Goal: Obtain resource: Download file/media

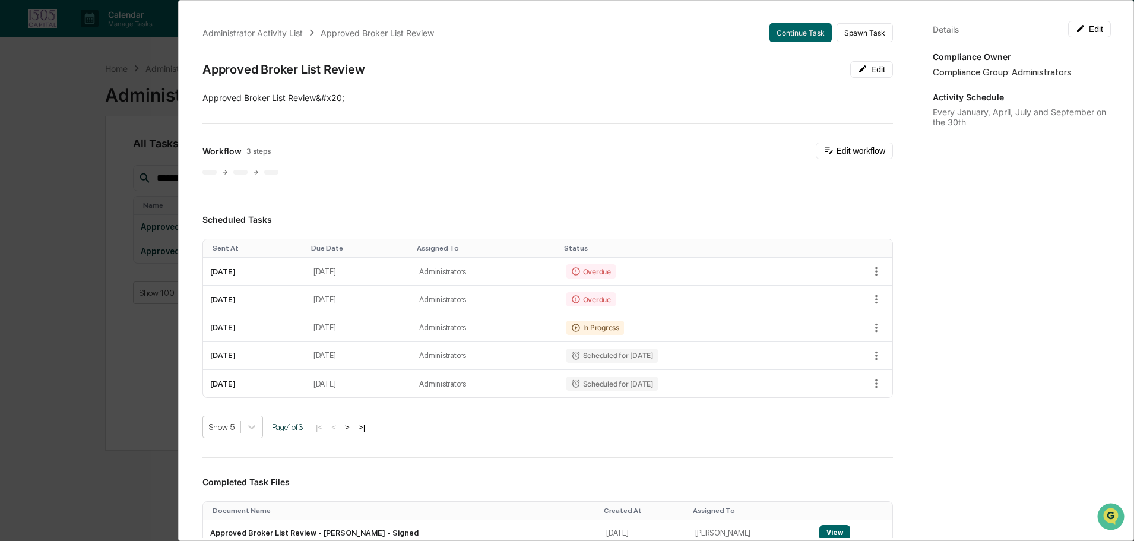
scroll to position [309, 0]
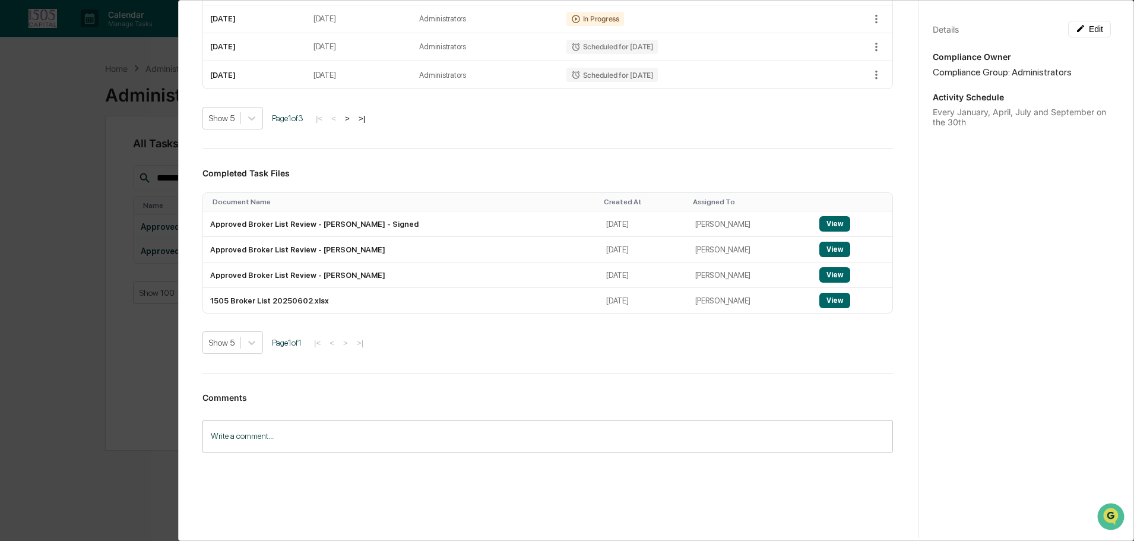
click at [92, 120] on div "Administrator Activity List Approved Broker List Review Continue Task Spawn Tas…" at bounding box center [567, 270] width 1134 height 541
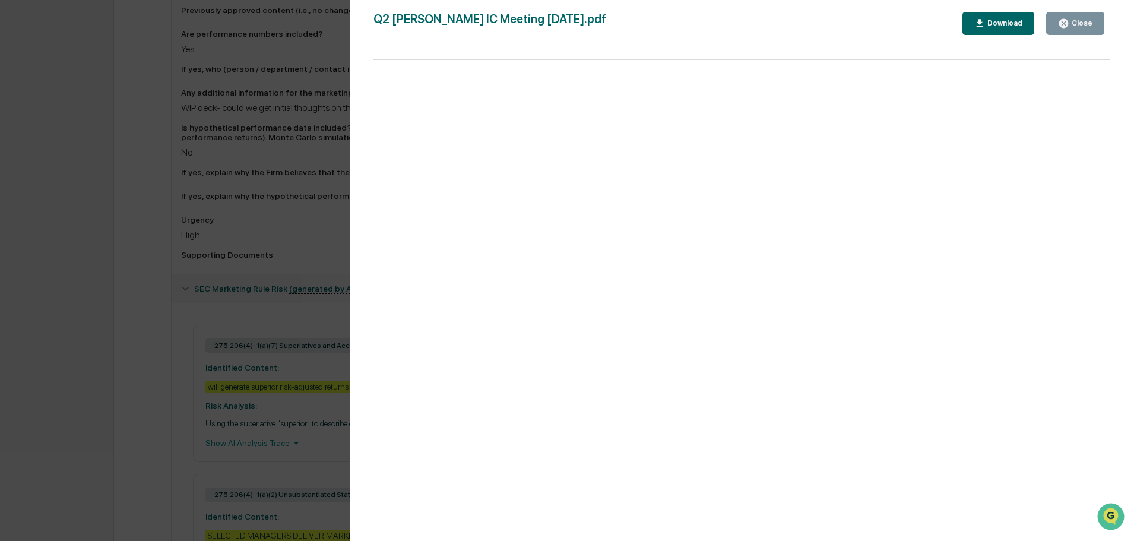
click at [112, 75] on div "Version History 09/26/2025, 10:03 PM Neslihan Feradov Q2 Fisk IC Meeting 10.3.2…" at bounding box center [567, 270] width 1134 height 541
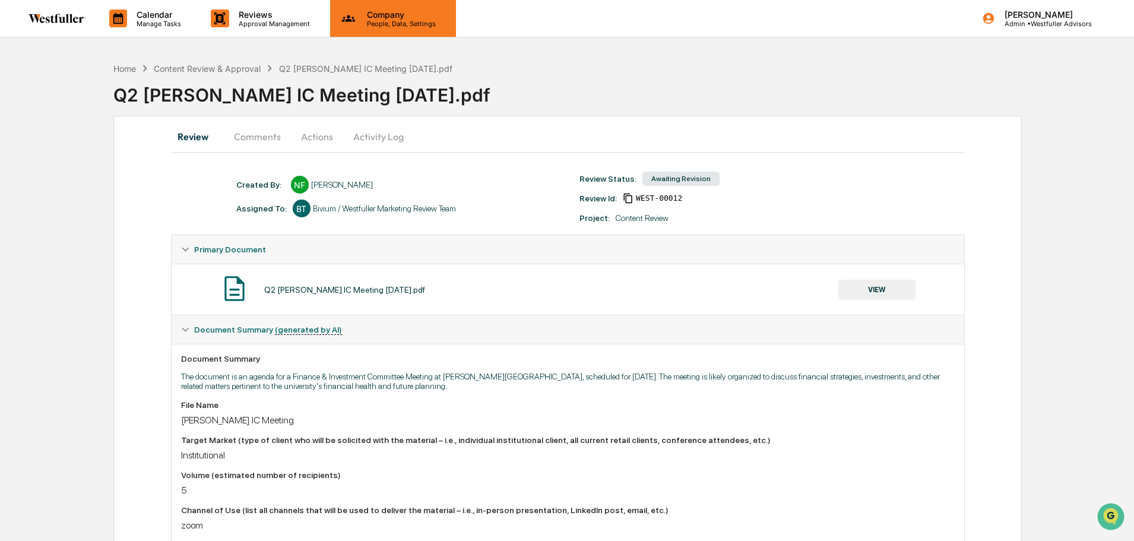
click at [399, 25] on p "People, Data, Settings" at bounding box center [399, 24] width 84 height 8
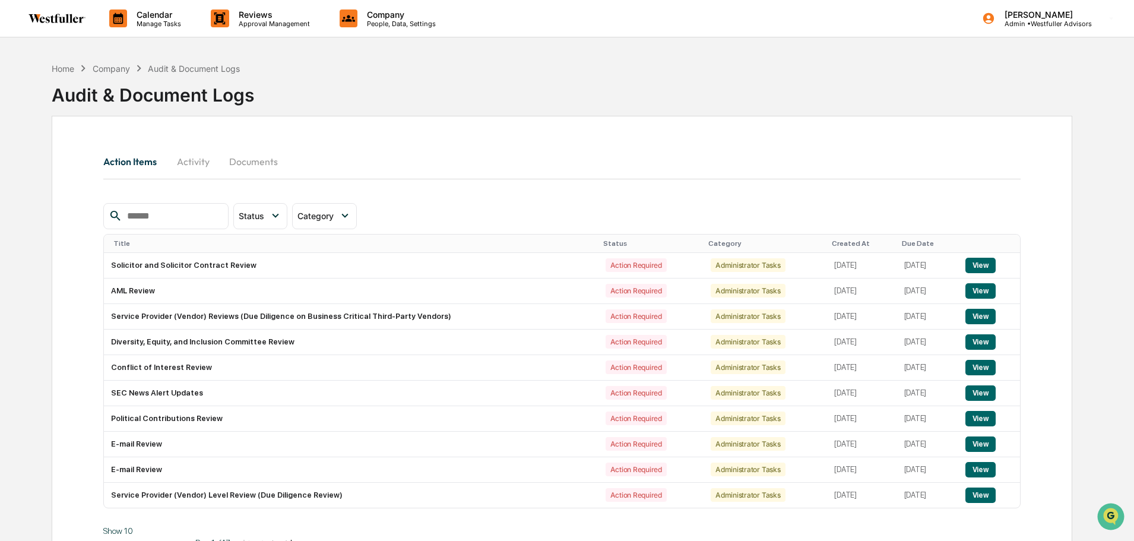
click at [194, 159] on button "Activity" at bounding box center [192, 161] width 53 height 28
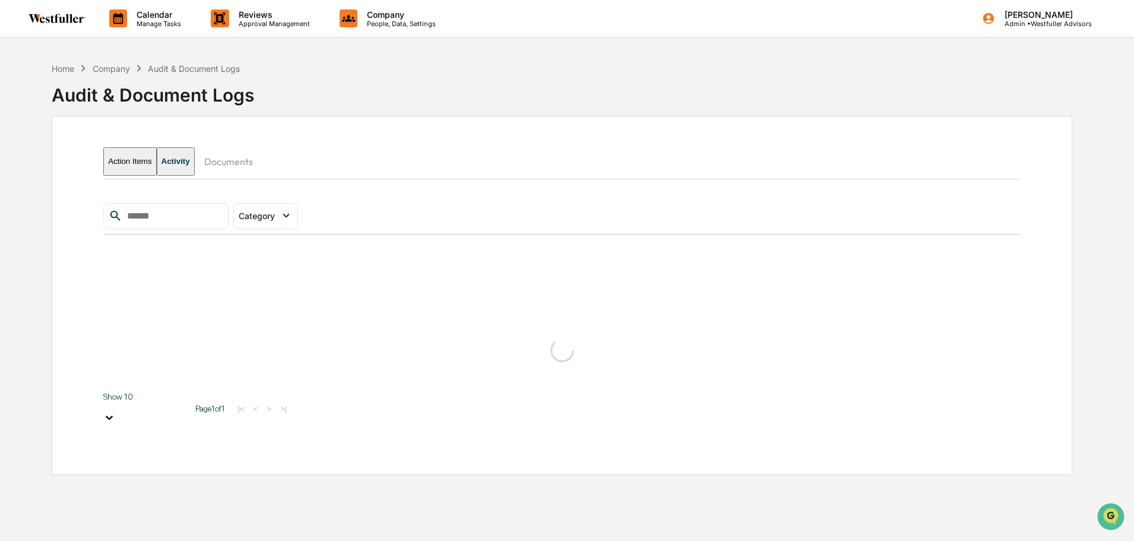
click at [193, 211] on input "text" at bounding box center [172, 215] width 101 height 15
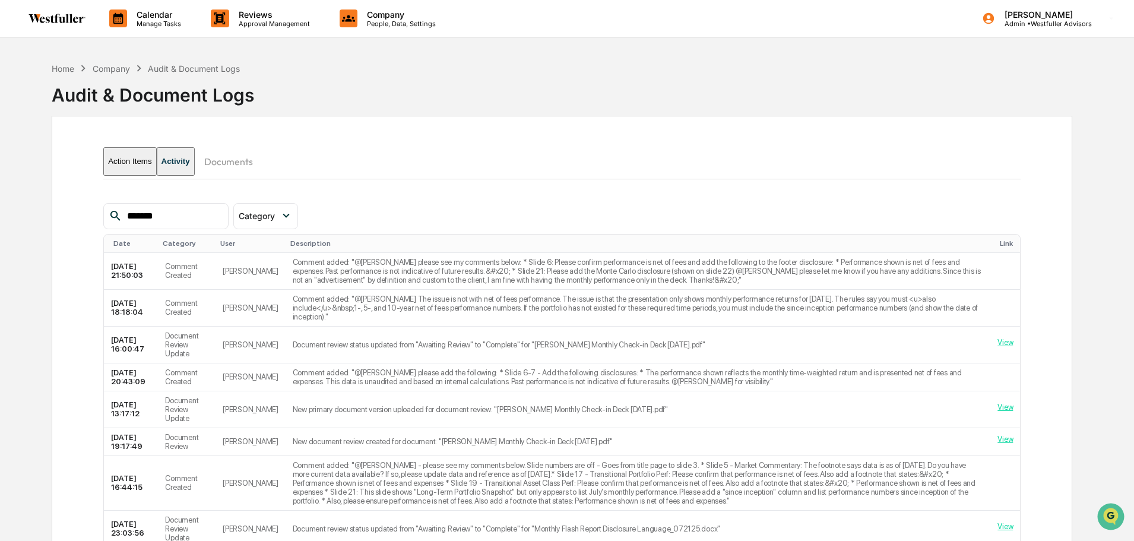
type input "*******"
click at [119, 69] on div "Company" at bounding box center [111, 69] width 37 height 10
click at [121, 69] on div "Company" at bounding box center [111, 69] width 37 height 10
click at [171, 69] on div "Audit & Document Logs" at bounding box center [194, 69] width 92 height 10
click at [255, 14] on p "Reviews" at bounding box center [272, 14] width 87 height 10
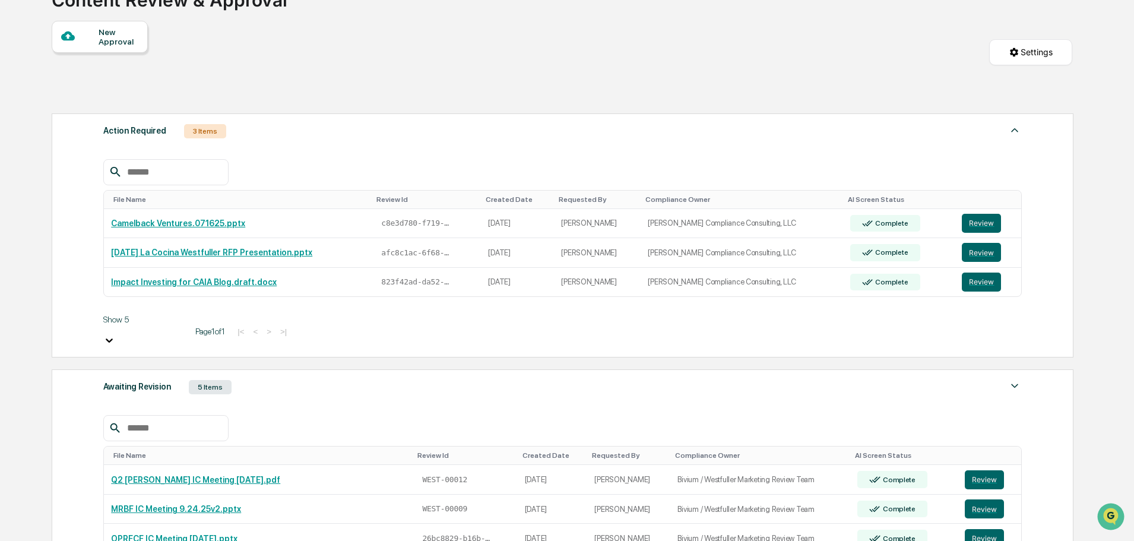
scroll to position [157, 0]
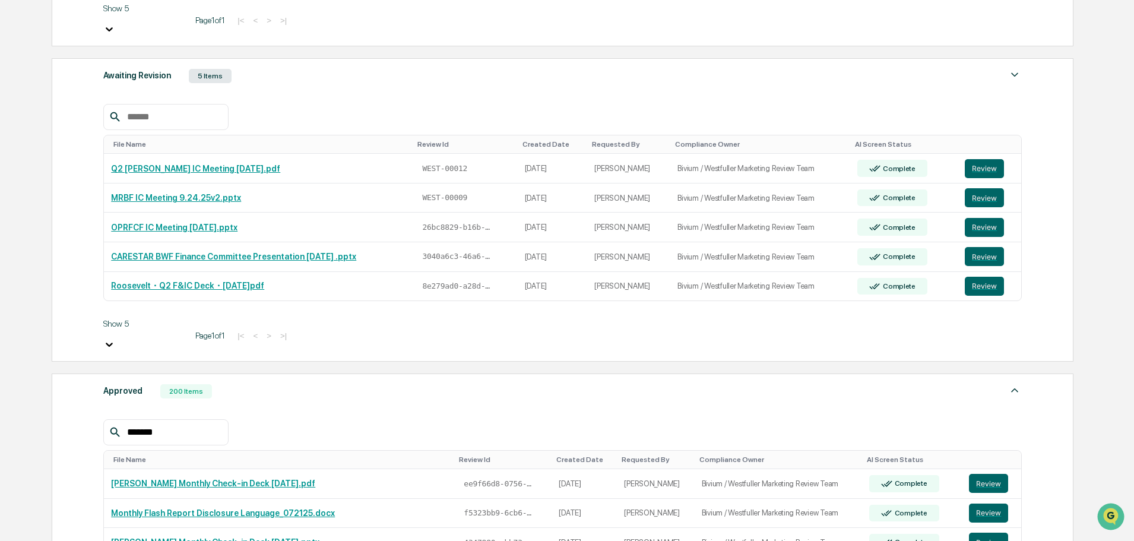
scroll to position [412, 0]
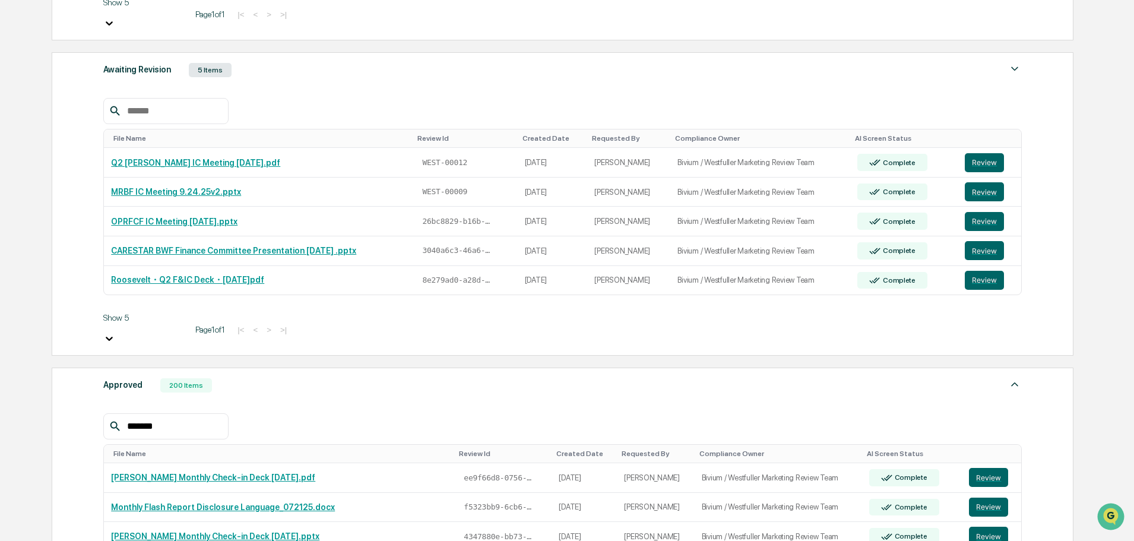
type input "*******"
click at [209, 472] on link "Weissberg Monthly Check-in Deck 8.14.25.pdf" at bounding box center [213, 476] width 204 height 9
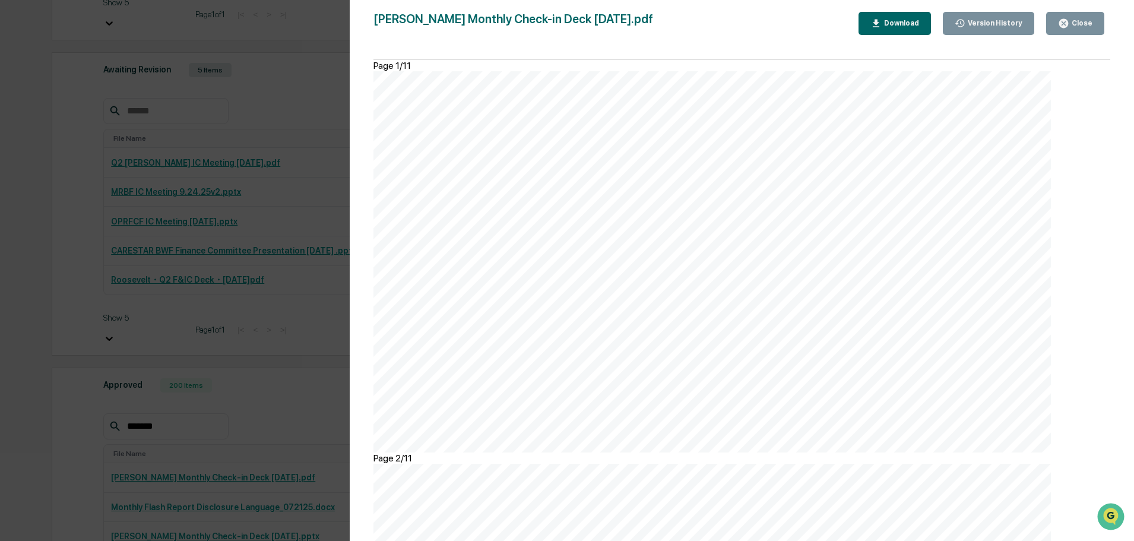
scroll to position [2137, 0]
click at [1078, 24] on div "Close" at bounding box center [1080, 23] width 23 height 8
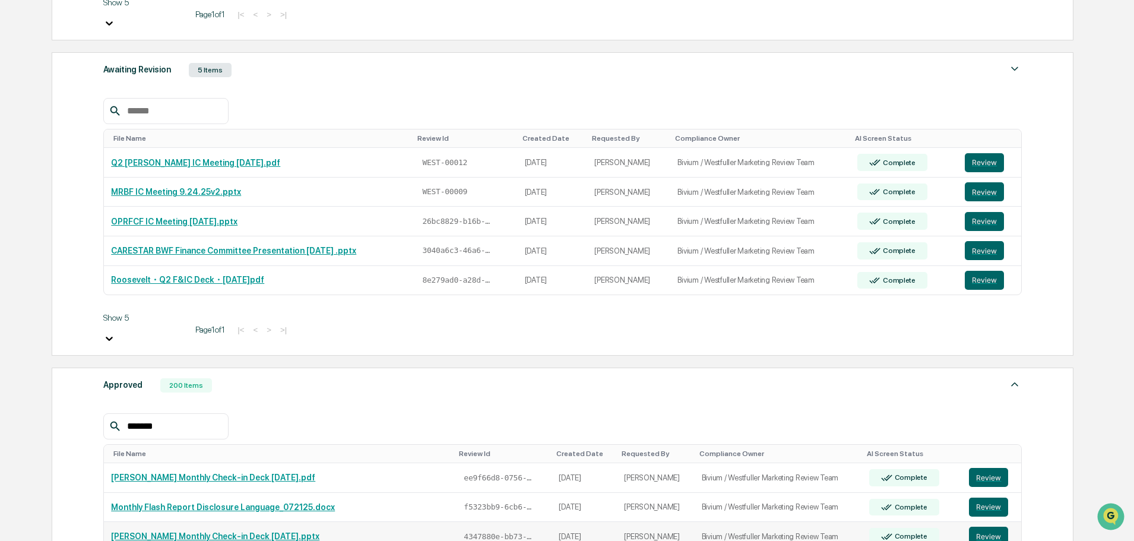
click at [215, 531] on link "Weissberg Monthly Check-in Deck 6.26.25.pptx" at bounding box center [215, 535] width 208 height 9
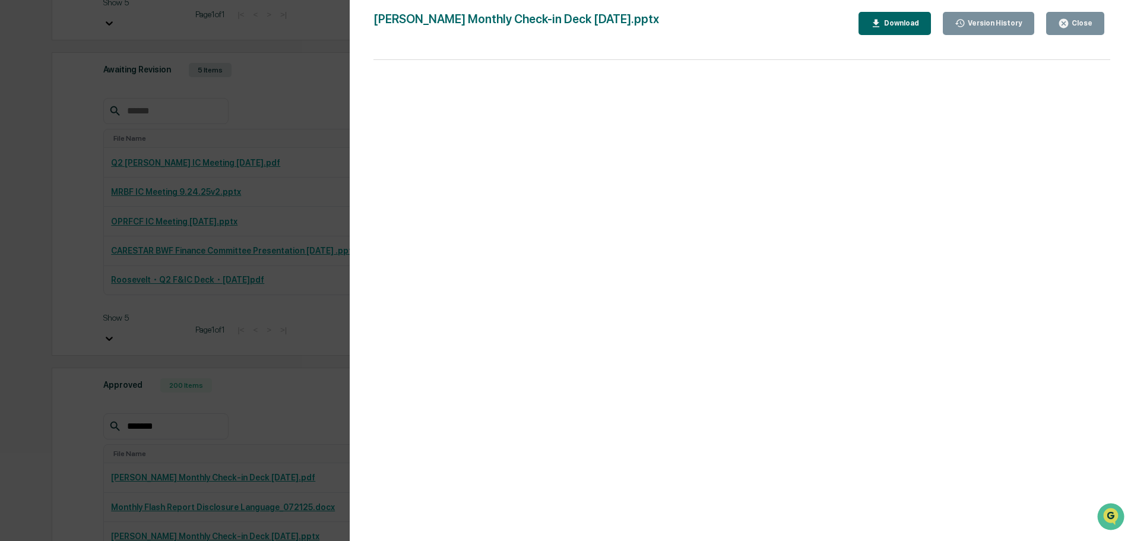
click at [1065, 28] on icon "button" at bounding box center [1063, 23] width 11 height 11
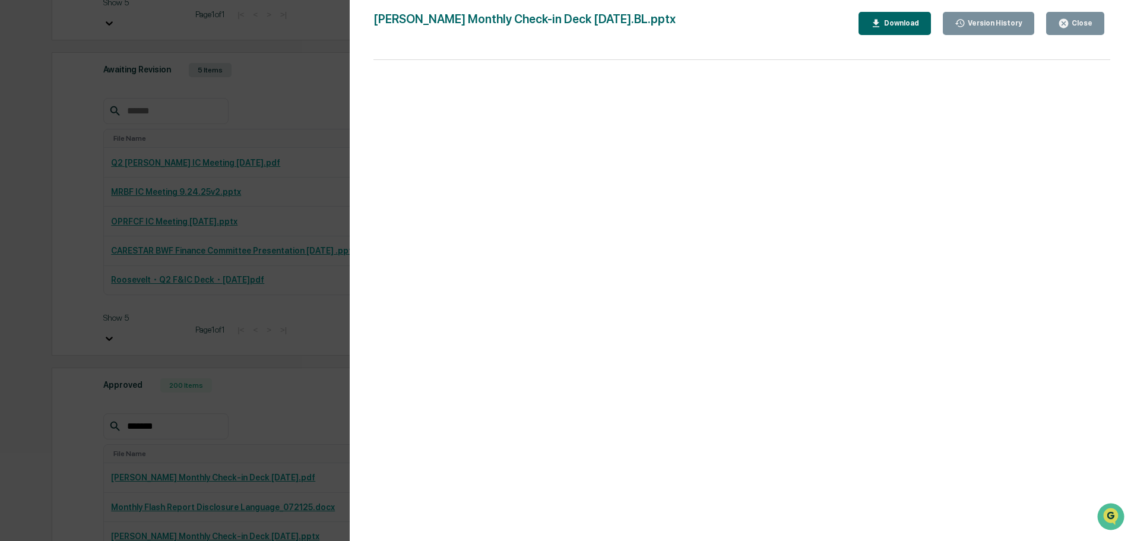
click at [1078, 22] on div "Close" at bounding box center [1080, 23] width 23 height 8
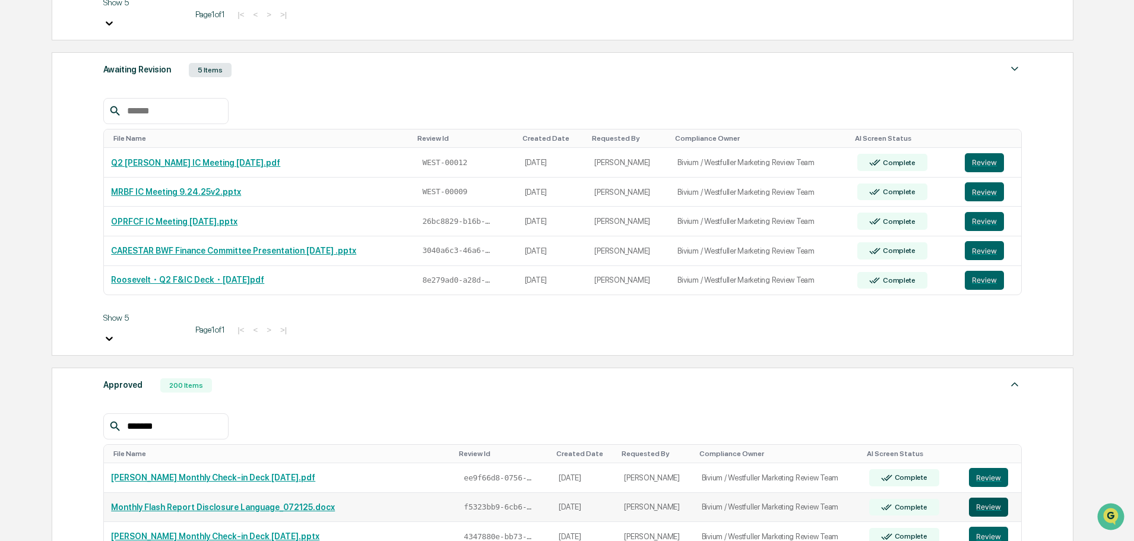
click at [997, 497] on button "Review" at bounding box center [988, 506] width 39 height 19
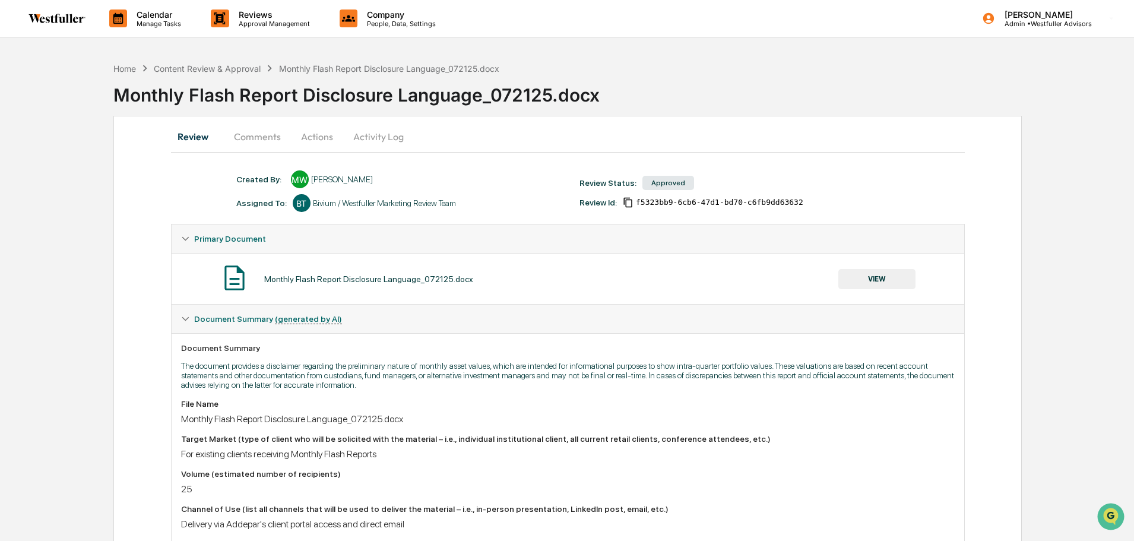
click at [886, 277] on button "VIEW" at bounding box center [876, 279] width 77 height 20
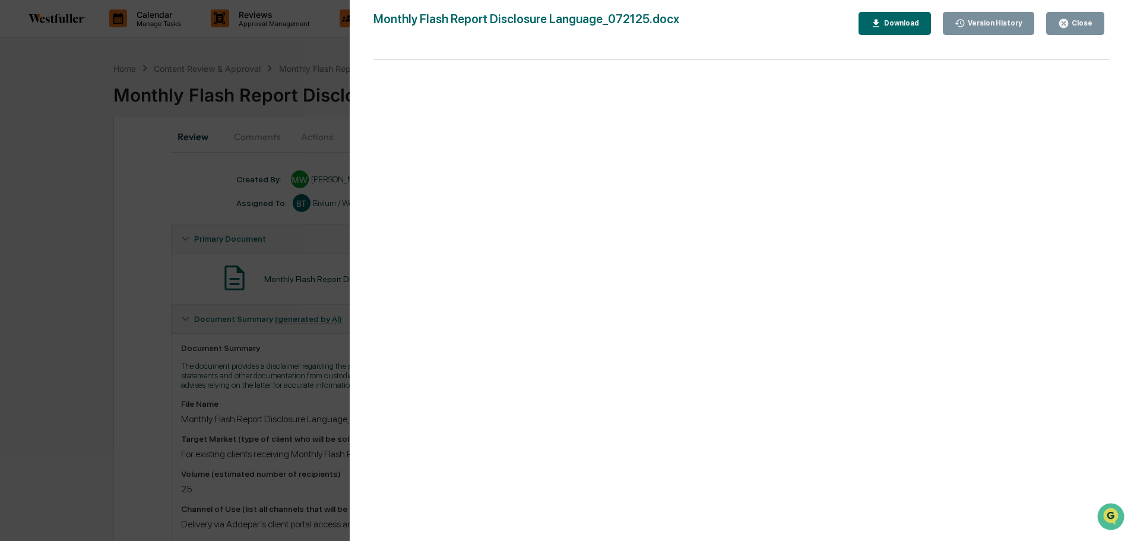
click at [906, 28] on div "Download" at bounding box center [894, 23] width 49 height 11
click at [1068, 18] on icon "button" at bounding box center [1063, 23] width 11 height 11
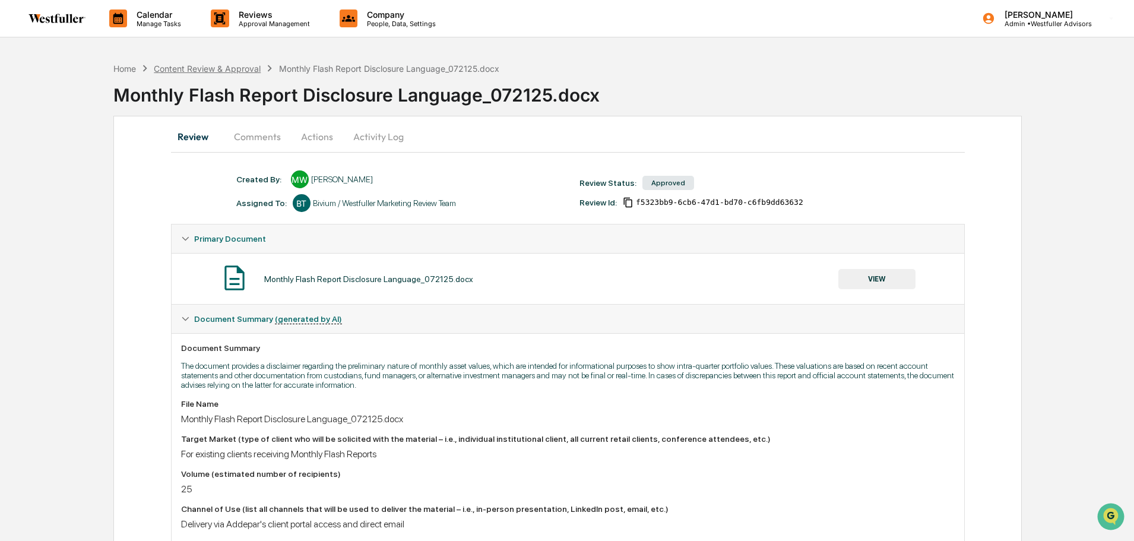
click at [253, 70] on div "Content Review & Approval" at bounding box center [207, 69] width 107 height 10
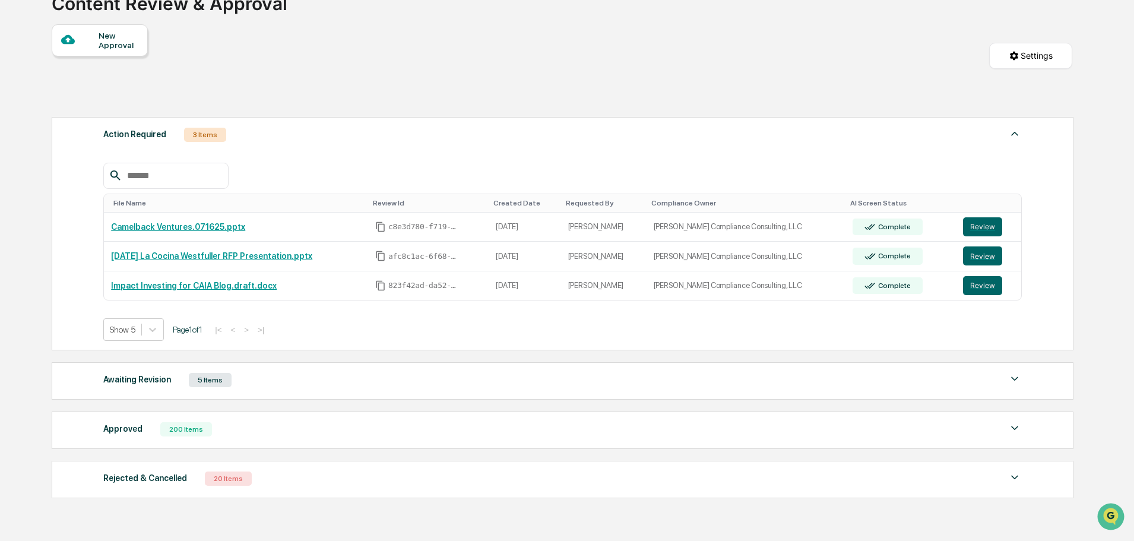
scroll to position [119, 0]
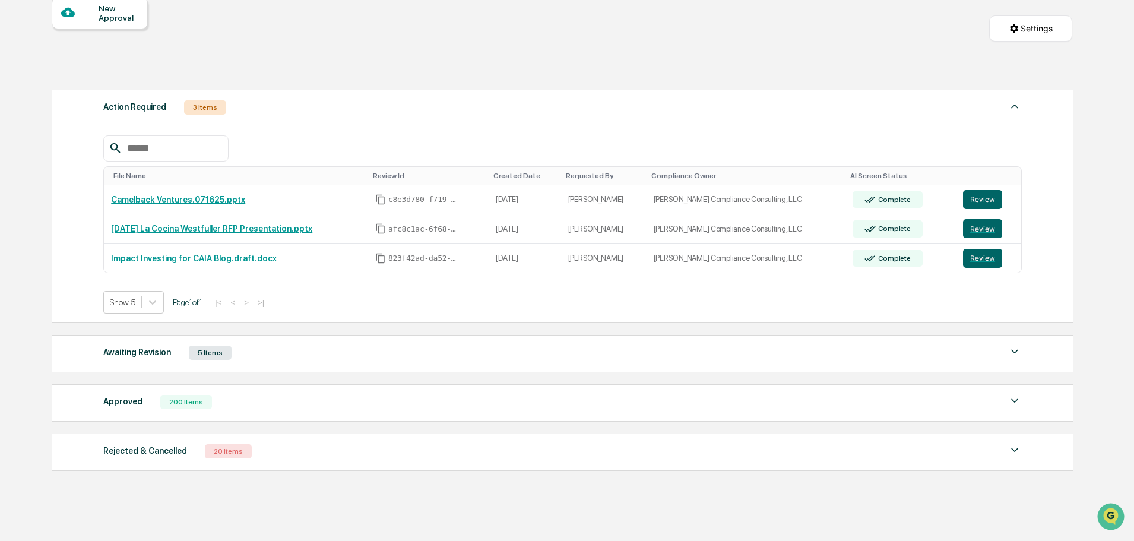
click at [285, 456] on div "Rejected & Cancelled 20 Items" at bounding box center [562, 451] width 918 height 17
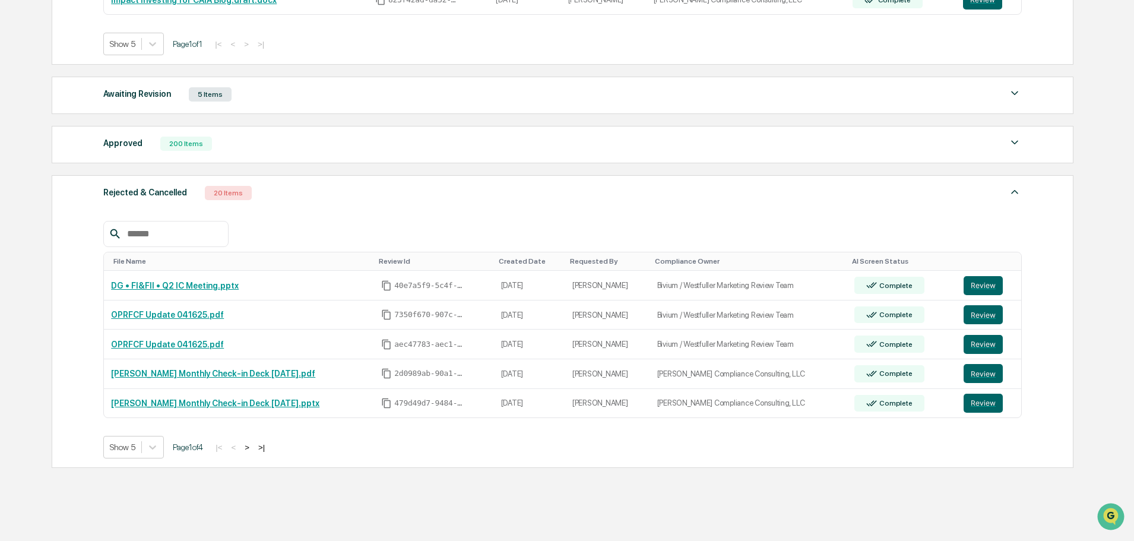
scroll to position [412, 0]
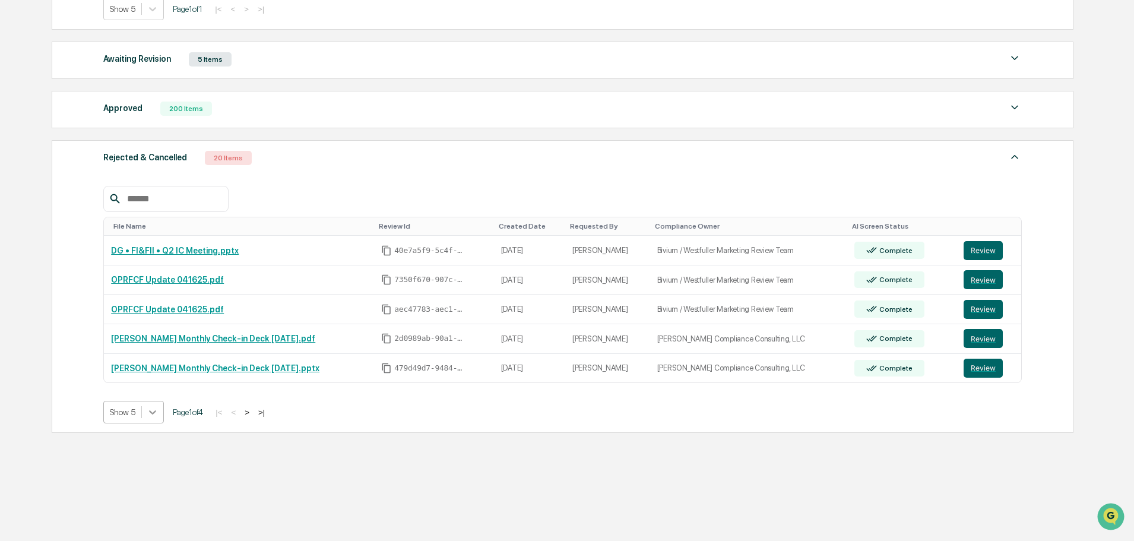
click at [150, 414] on icon at bounding box center [153, 412] width 12 height 12
click at [144, 509] on div "Show 100" at bounding box center [133, 515] width 61 height 19
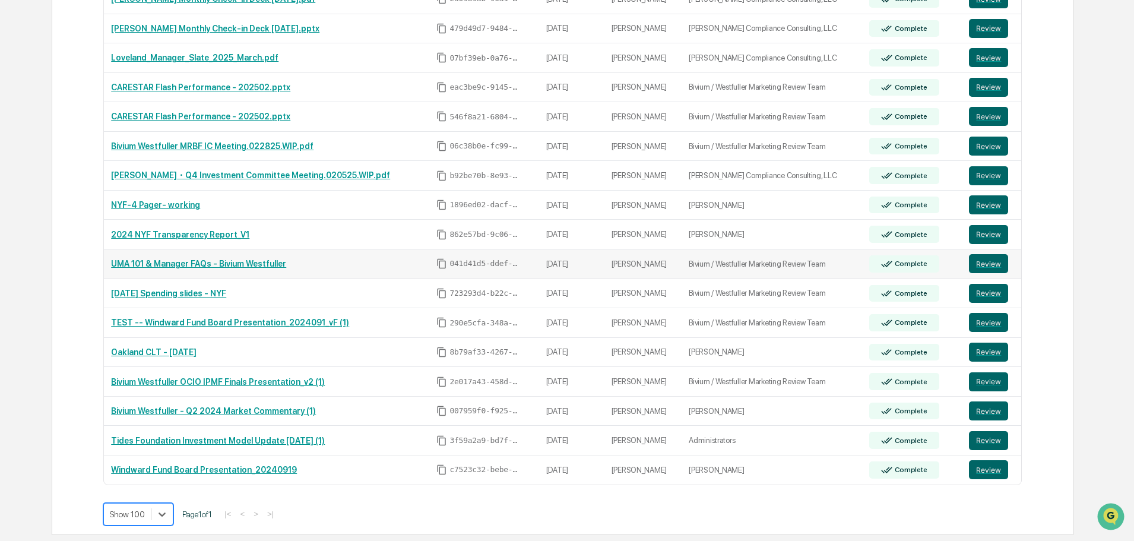
scroll to position [853, 0]
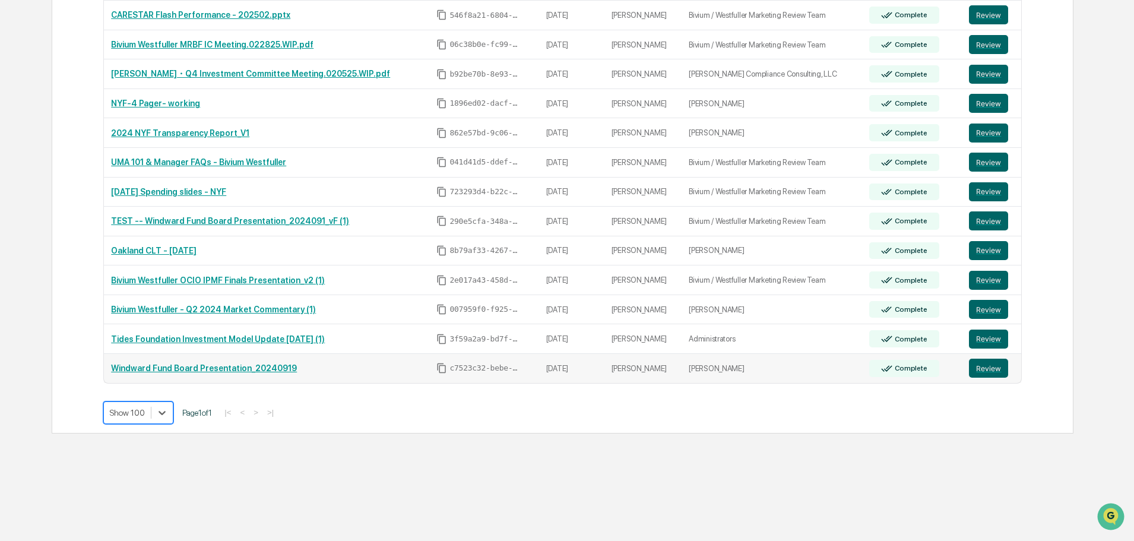
click at [193, 371] on link "Windward Fund Board Presentation_20240919" at bounding box center [204, 367] width 186 height 9
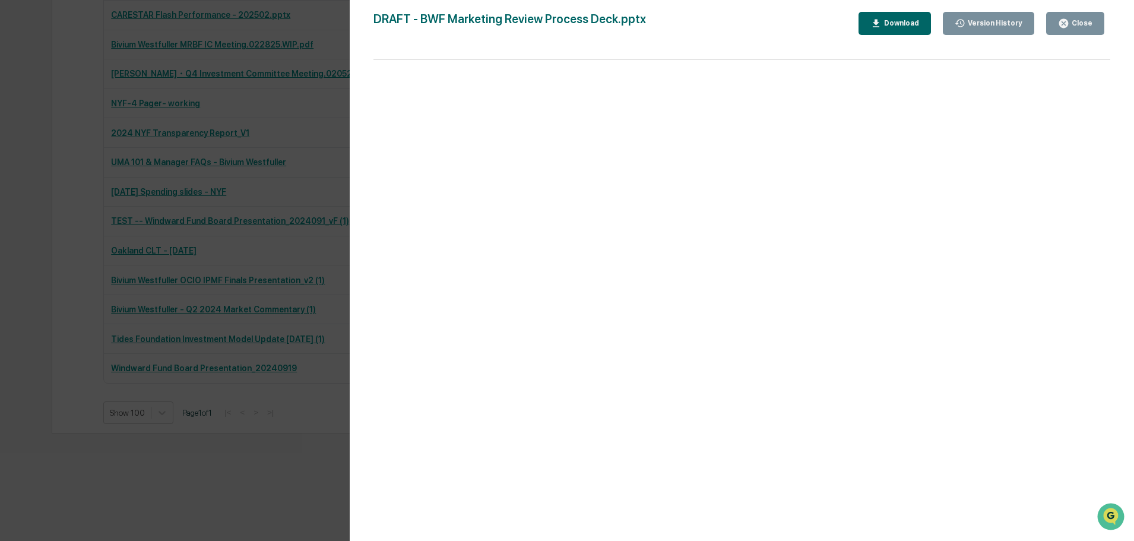
click at [1090, 25] on div "Close" at bounding box center [1080, 23] width 23 height 8
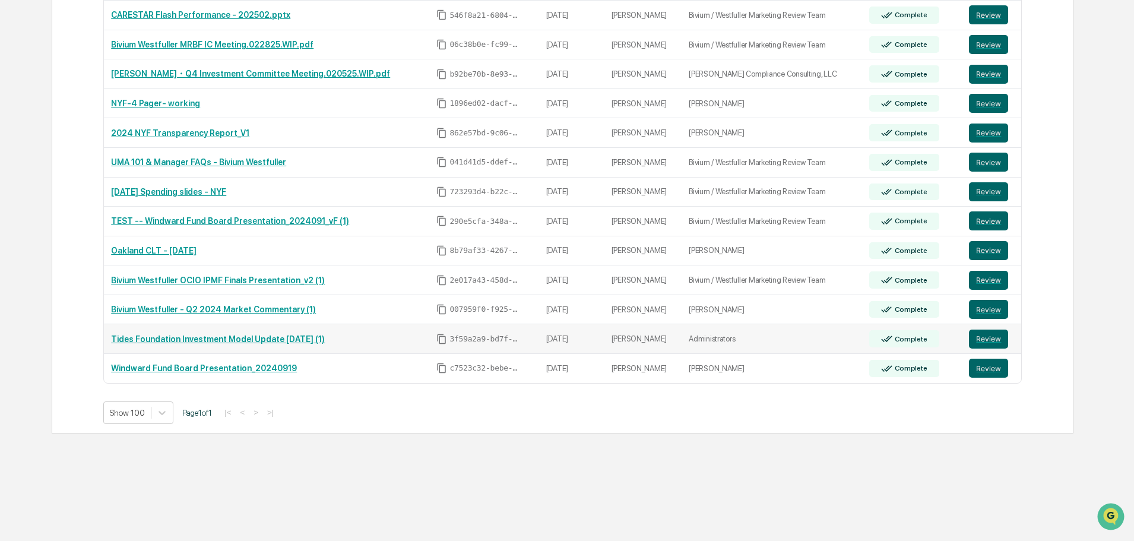
click at [269, 336] on link "Tides Foundation Investment Model Update 9.5.2024 (1)" at bounding box center [218, 338] width 214 height 9
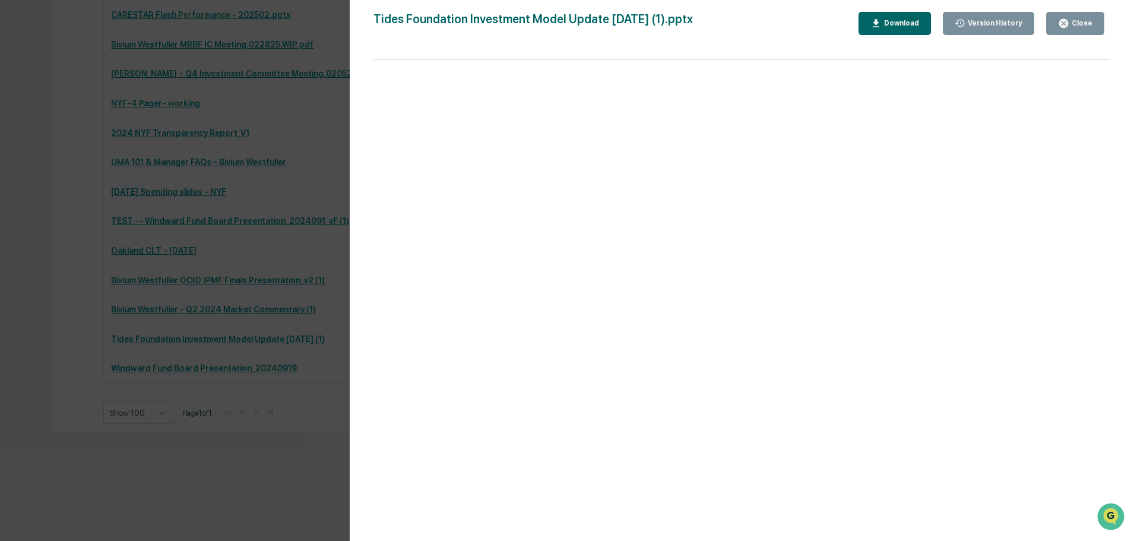
click at [1065, 24] on icon "button" at bounding box center [1063, 23] width 9 height 9
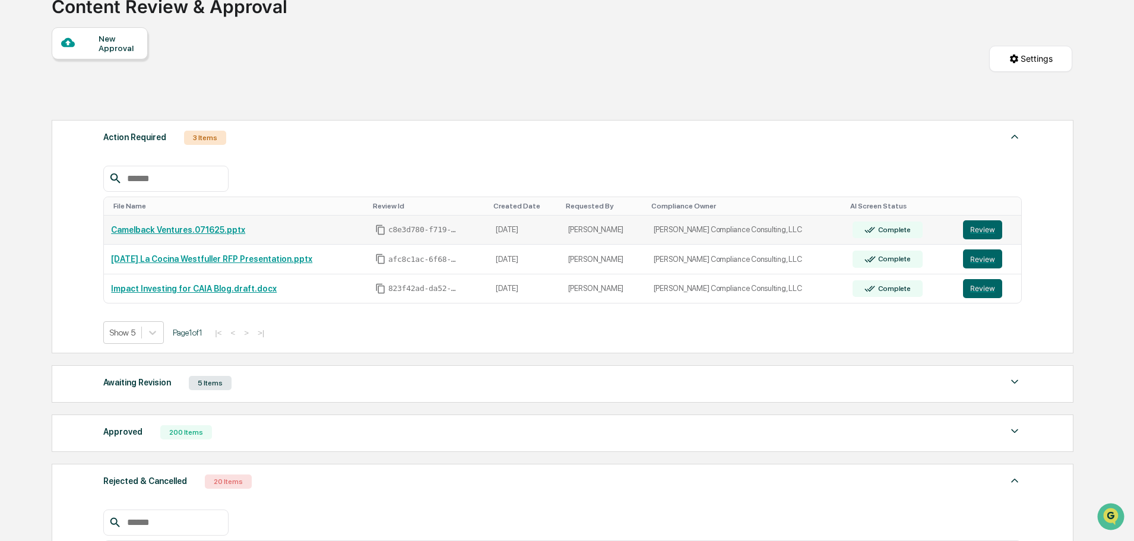
scroll to position [81, 0]
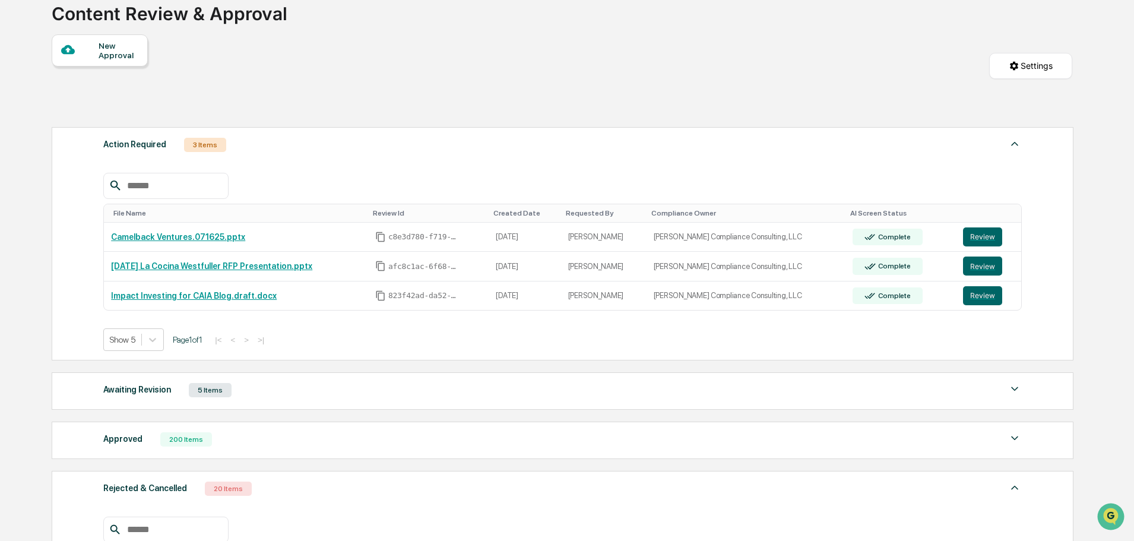
click at [685, 89] on div "New Approval Settings" at bounding box center [562, 77] width 1020 height 87
